Goal: Task Accomplishment & Management: Complete application form

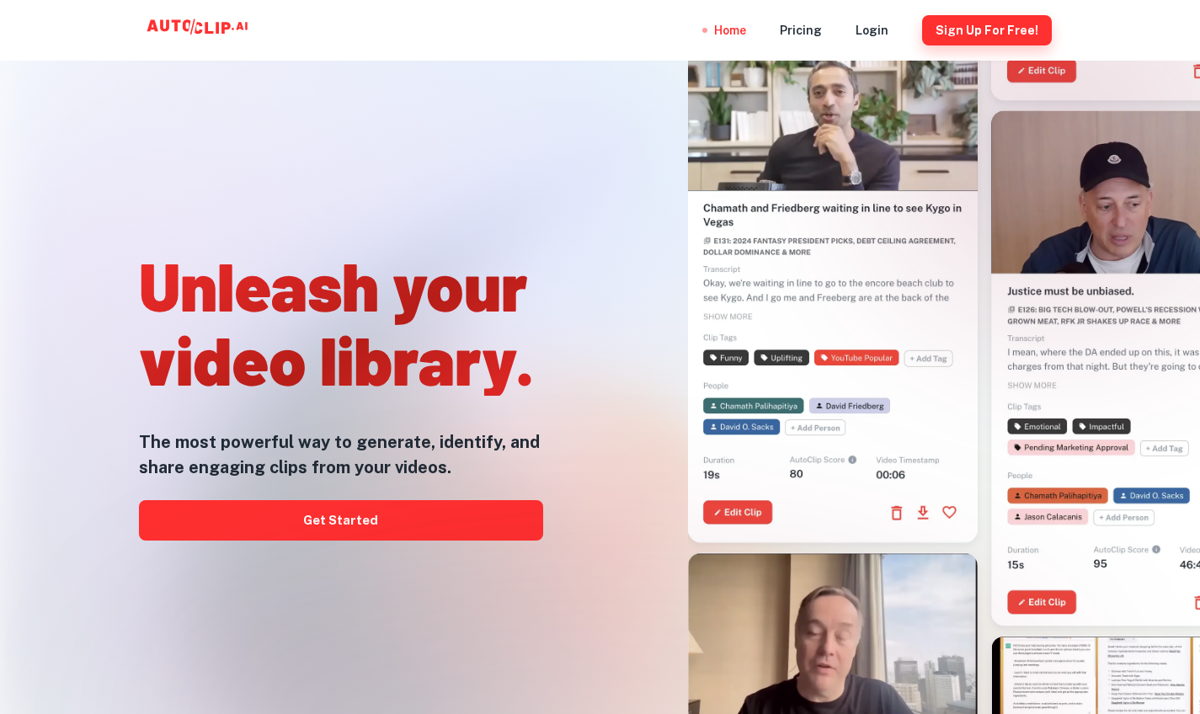
click at [1008, 24] on button "Sign Up for free!" at bounding box center [987, 30] width 130 height 30
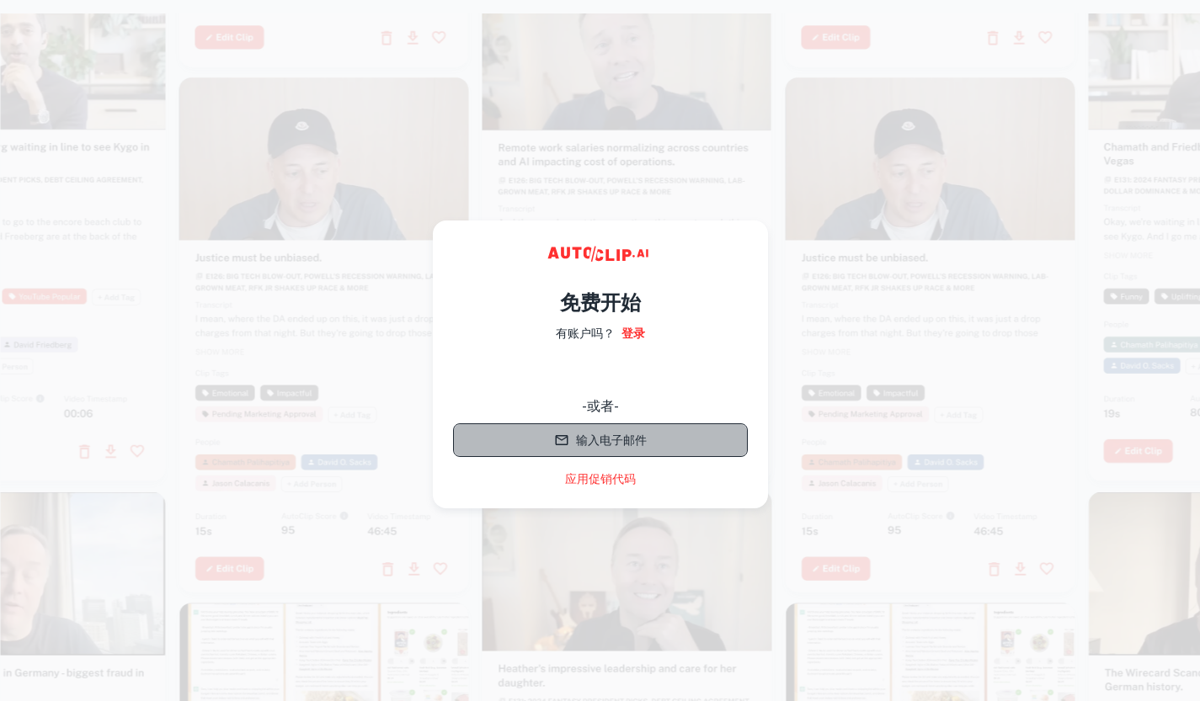
click at [586, 438] on button "输入电子邮件" at bounding box center [600, 441] width 295 height 34
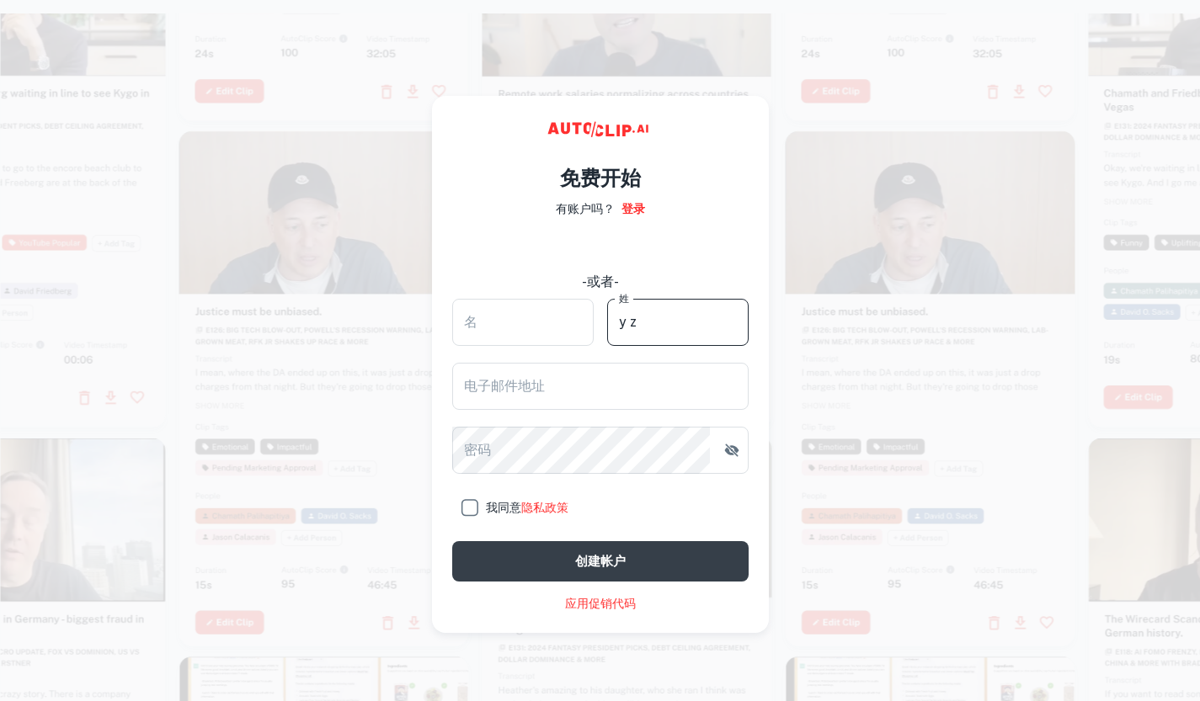
type input "y"
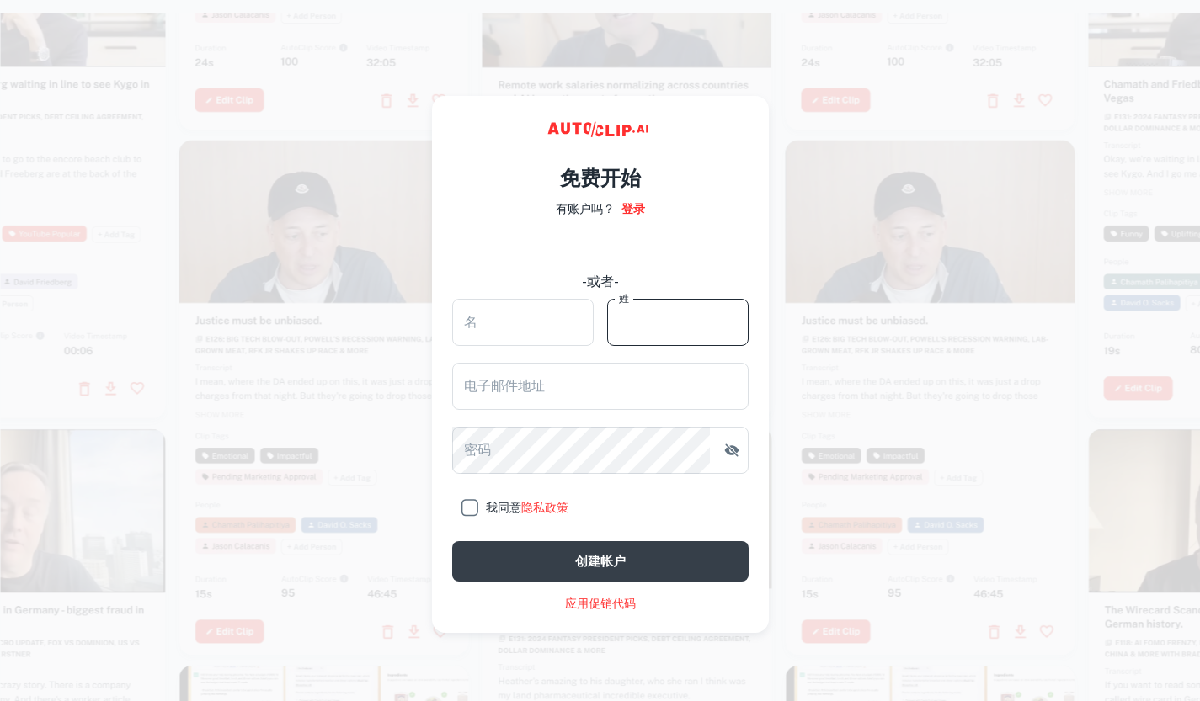
type input "y"
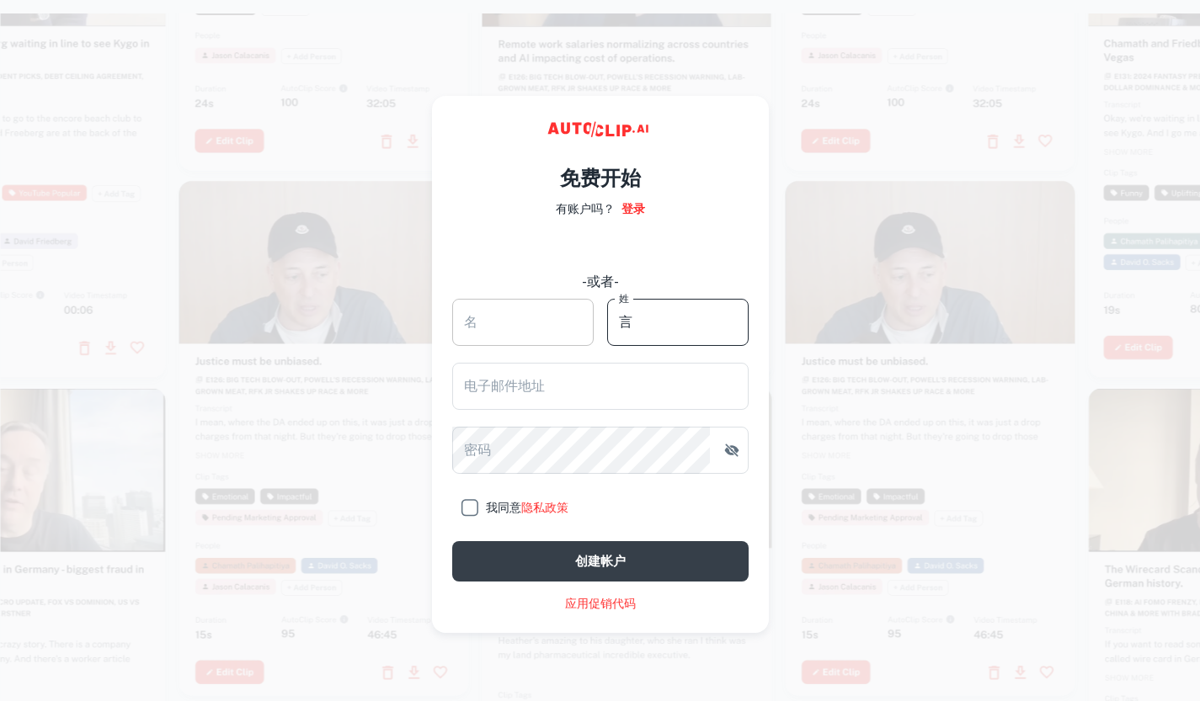
type input "言"
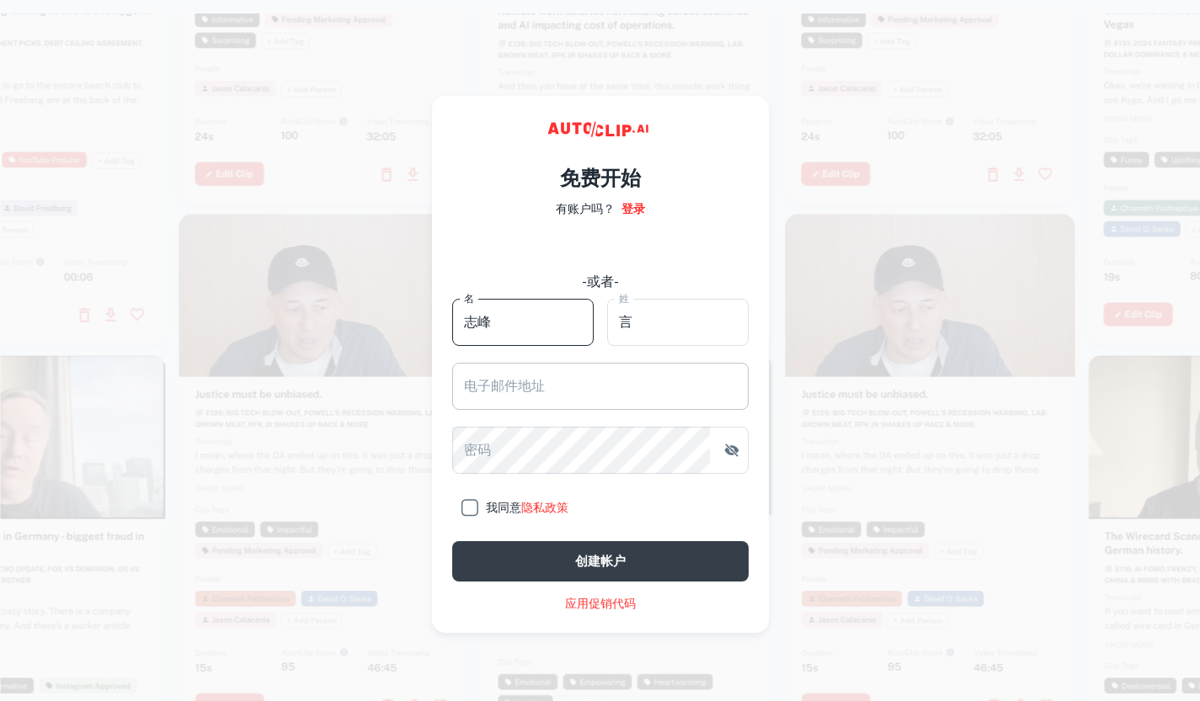
type input "志峰"
drag, startPoint x: 538, startPoint y: 387, endPoint x: 562, endPoint y: 386, distance: 24.5
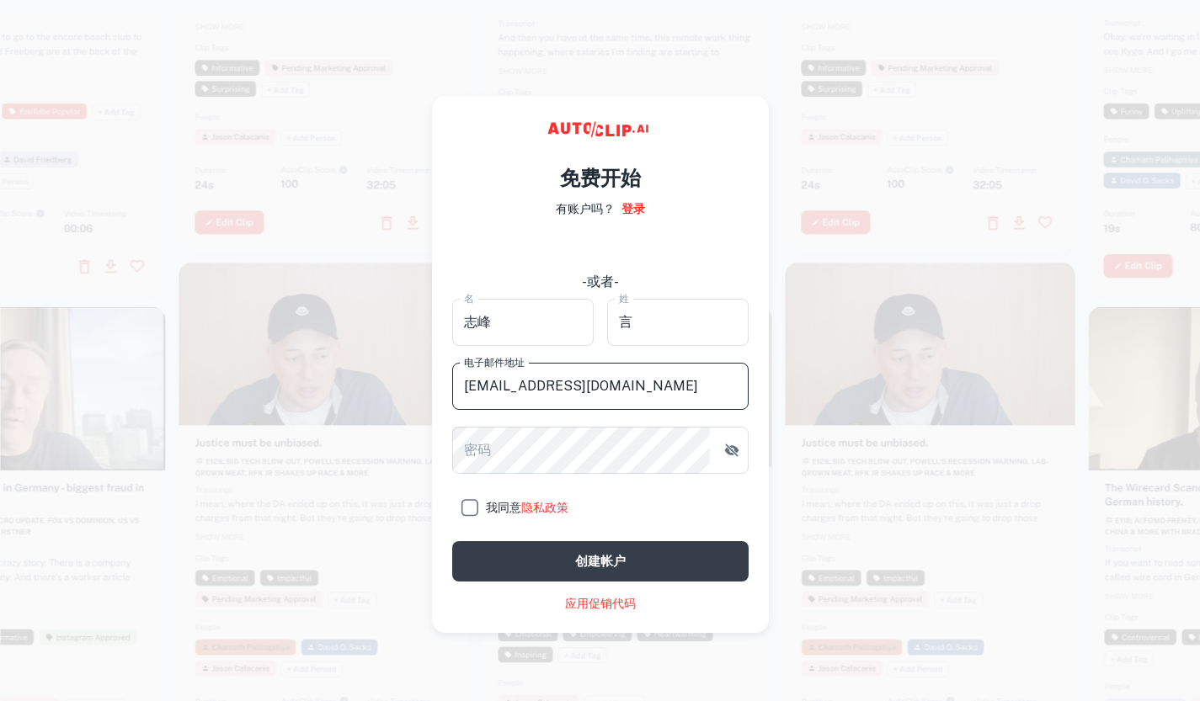
type input "13311180048@163.com"
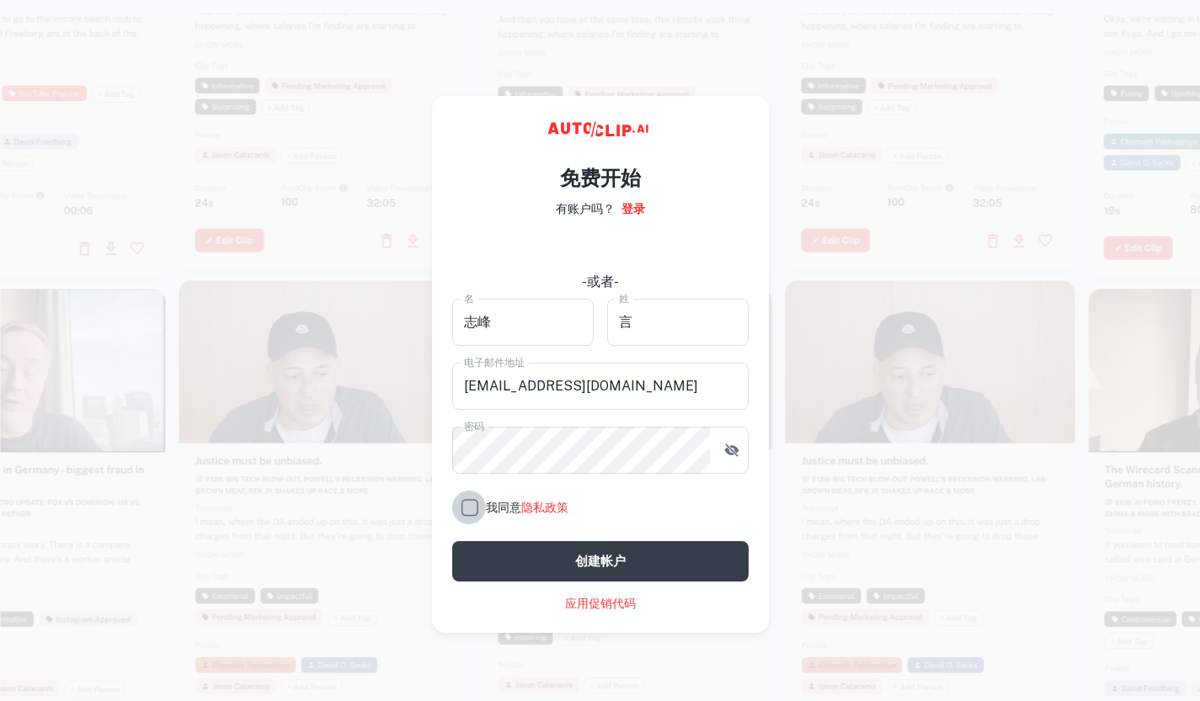
click at [464, 508] on input "我同意 隐私政策" at bounding box center [469, 508] width 34 height 34
checkbox input "true"
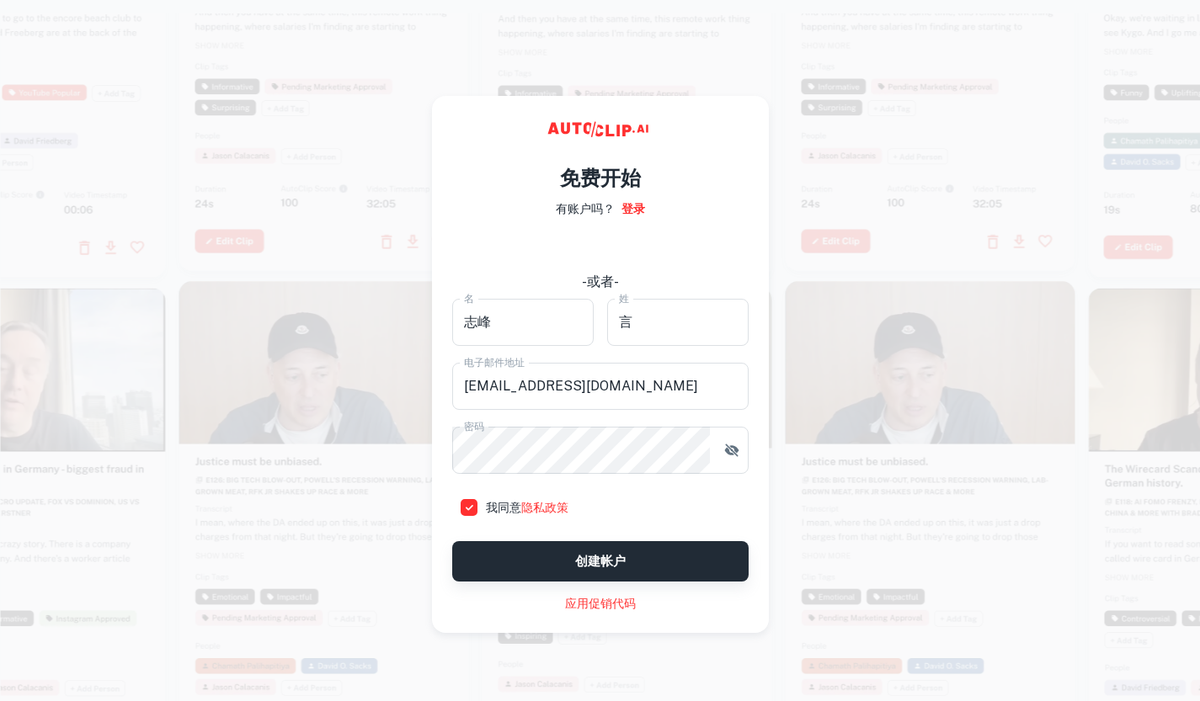
click at [579, 562] on button "创建帐户" at bounding box center [600, 561] width 296 height 40
